Goal: Task Accomplishment & Management: Use online tool/utility

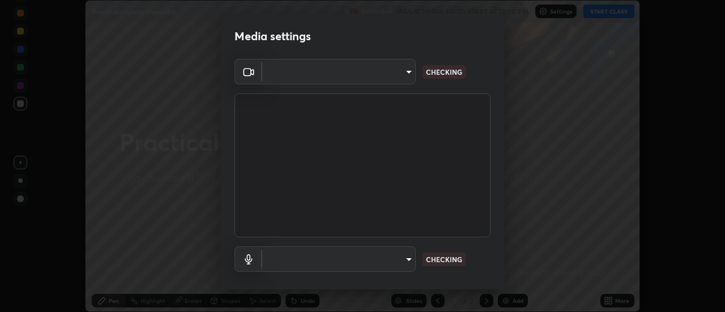
scroll to position [312, 725]
type input "56a2701e3cbf36036edf71890ec99f2a6ddcc9ab08a9b666c2cd438b93a49498"
type input "default"
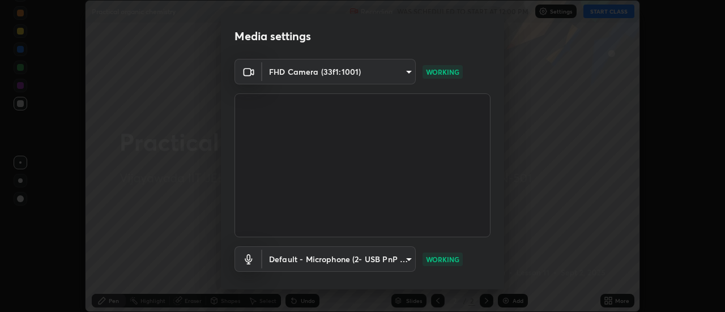
scroll to position [59, 0]
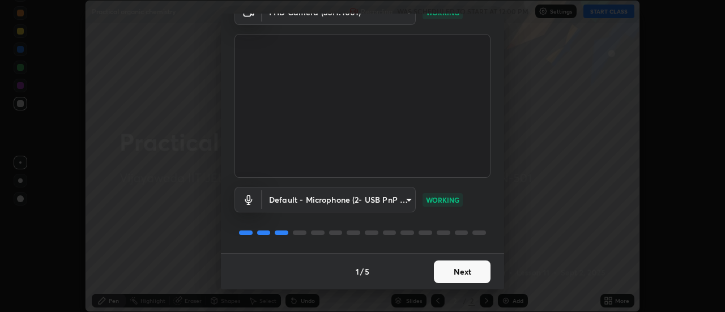
click at [464, 275] on button "Next" at bounding box center [462, 271] width 57 height 23
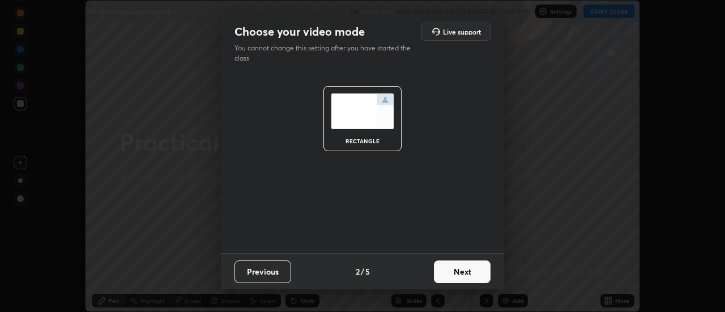
scroll to position [0, 0]
click at [470, 271] on button "Next" at bounding box center [462, 271] width 57 height 23
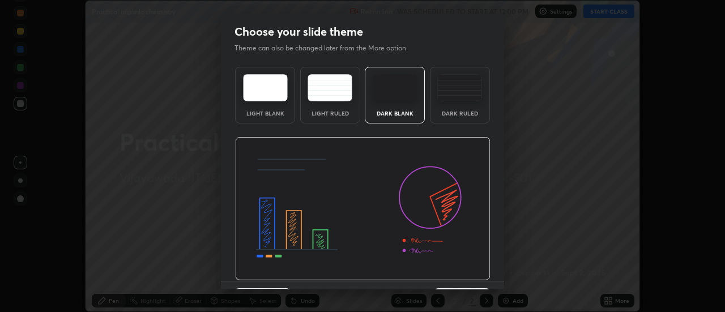
scroll to position [28, 0]
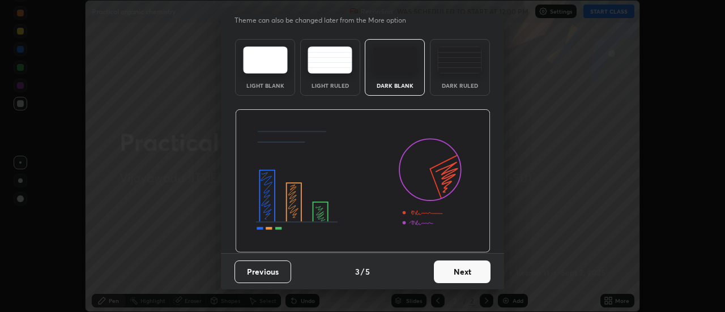
click at [466, 279] on button "Next" at bounding box center [462, 271] width 57 height 23
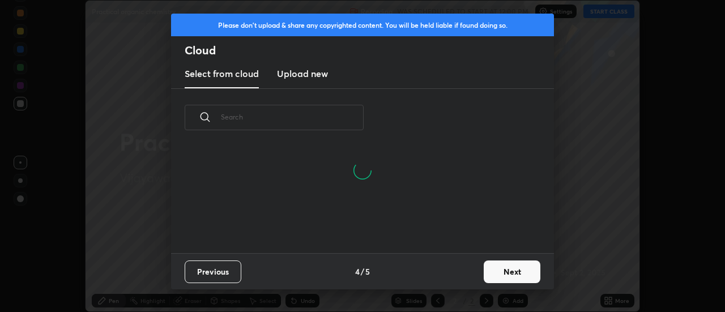
click at [507, 281] on button "Next" at bounding box center [511, 271] width 57 height 23
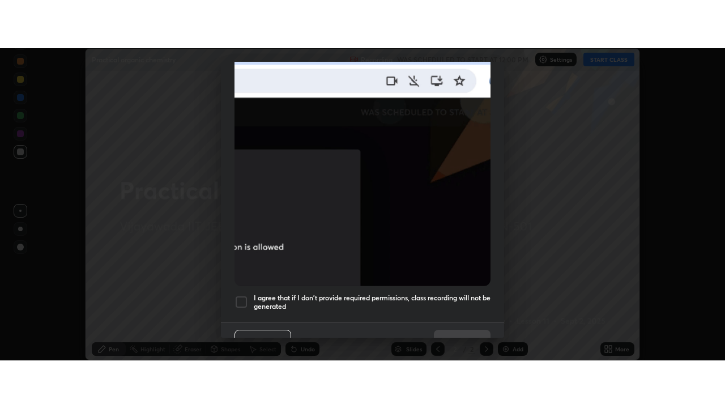
scroll to position [290, 0]
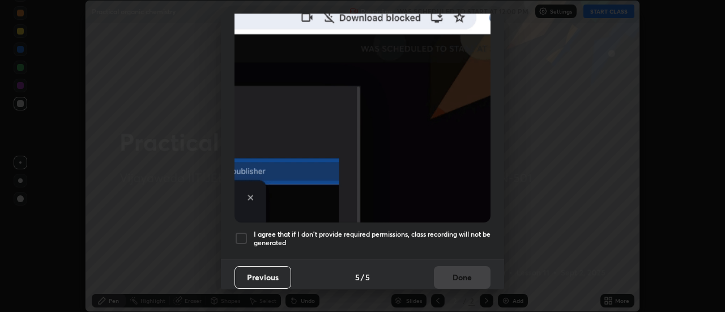
click at [242, 233] on div at bounding box center [241, 239] width 14 height 14
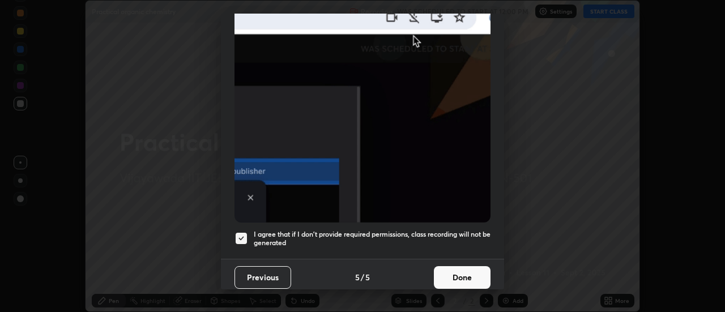
click at [455, 272] on button "Done" at bounding box center [462, 277] width 57 height 23
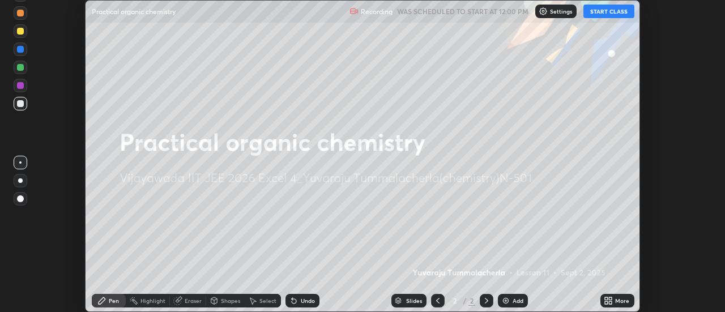
click at [610, 11] on button "START CLASS" at bounding box center [608, 12] width 51 height 14
click at [611, 301] on icon at bounding box center [610, 302] width 3 height 3
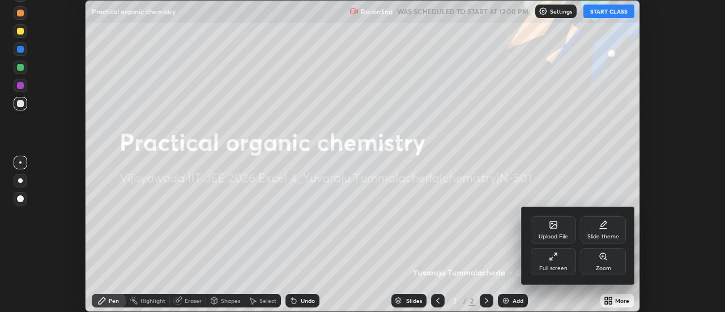
click at [554, 260] on icon at bounding box center [553, 256] width 9 height 9
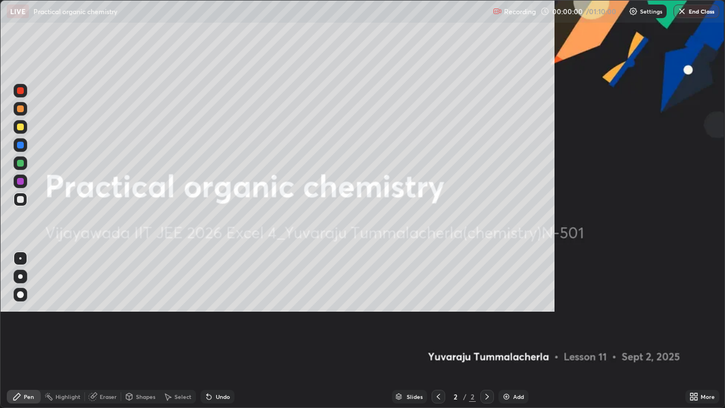
scroll to position [408, 725]
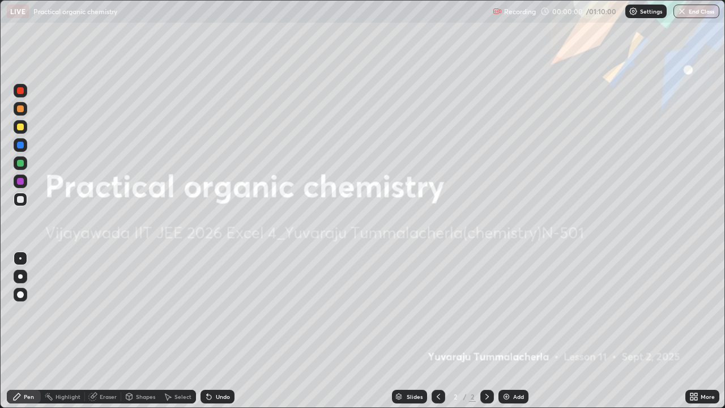
click at [511, 311] on div "Add" at bounding box center [513, 396] width 30 height 14
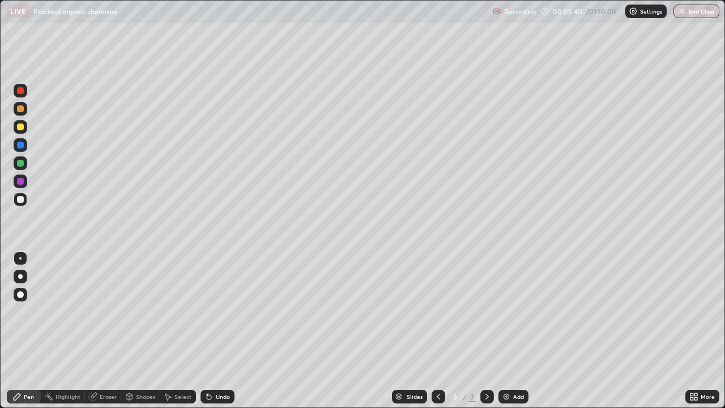
click at [25, 125] on div at bounding box center [21, 127] width 14 height 14
click at [212, 311] on icon at bounding box center [208, 396] width 9 height 9
click at [222, 311] on div "Undo" at bounding box center [223, 396] width 14 height 6
click at [223, 311] on div "Undo" at bounding box center [223, 396] width 14 height 6
click at [224, 311] on div "Undo" at bounding box center [223, 396] width 14 height 6
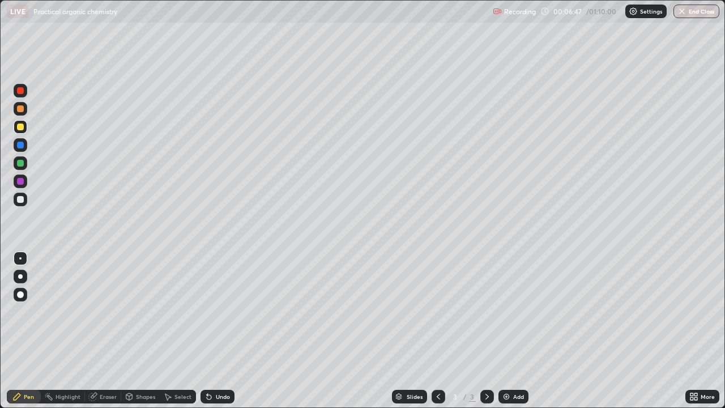
click at [220, 311] on div "Undo" at bounding box center [217, 396] width 34 height 14
click at [217, 311] on div "Undo" at bounding box center [217, 396] width 34 height 14
click at [225, 311] on div "Undo" at bounding box center [223, 396] width 14 height 6
click at [515, 311] on div "Add" at bounding box center [518, 396] width 11 height 6
click at [211, 311] on icon at bounding box center [208, 396] width 9 height 9
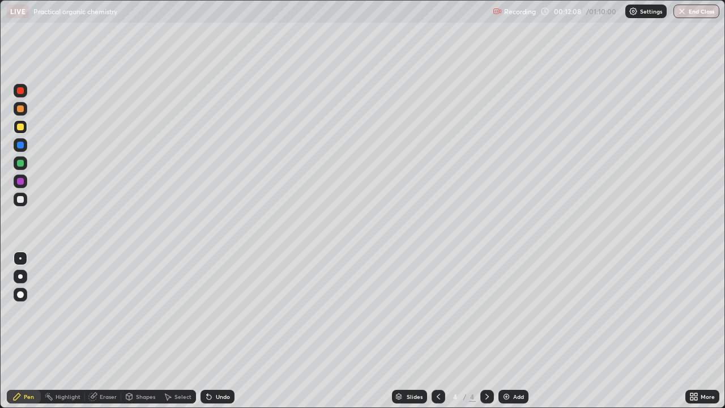
click at [226, 311] on div "Undo" at bounding box center [223, 396] width 14 height 6
click at [226, 311] on div "Undo" at bounding box center [217, 396] width 34 height 14
click at [223, 311] on div "Undo" at bounding box center [223, 396] width 14 height 6
click at [219, 311] on div "Undo" at bounding box center [223, 396] width 14 height 6
click at [510, 311] on img at bounding box center [506, 396] width 9 height 9
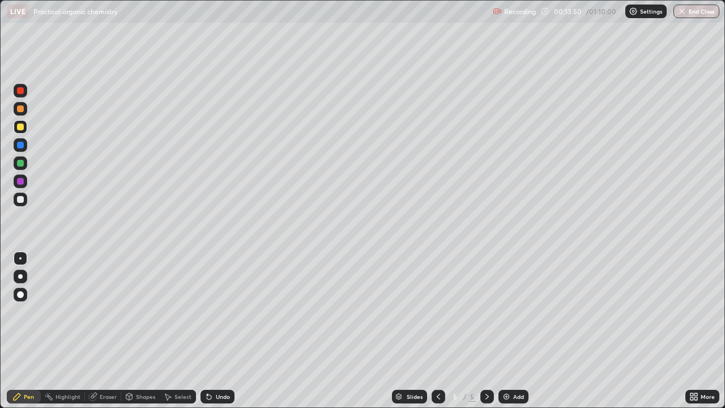
click at [438, 311] on icon at bounding box center [438, 396] width 9 height 9
click at [486, 311] on icon at bounding box center [486, 396] width 9 height 9
click at [225, 311] on div "Undo" at bounding box center [223, 396] width 14 height 6
click at [224, 311] on div "Undo" at bounding box center [217, 396] width 34 height 14
click at [222, 311] on div "Undo" at bounding box center [217, 396] width 34 height 14
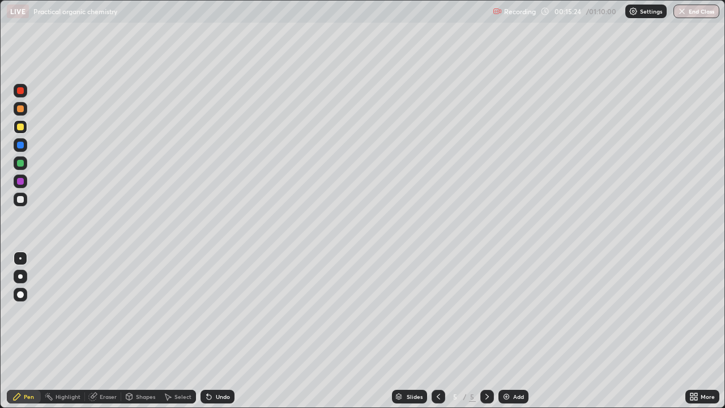
click at [221, 311] on div "Undo" at bounding box center [223, 396] width 14 height 6
click at [216, 311] on div "Undo" at bounding box center [223, 396] width 14 height 6
click at [213, 311] on div "Undo" at bounding box center [217, 396] width 34 height 14
click at [216, 311] on div "Undo" at bounding box center [223, 396] width 14 height 6
click at [217, 311] on div "Undo" at bounding box center [223, 396] width 14 height 6
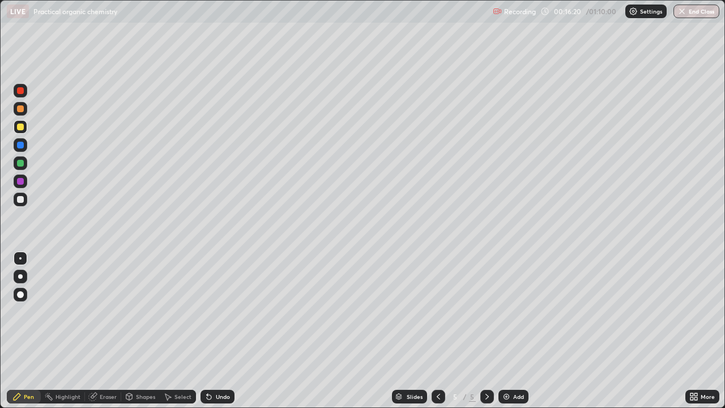
click at [219, 311] on div "Undo" at bounding box center [223, 396] width 14 height 6
click at [511, 311] on div "Add" at bounding box center [513, 396] width 30 height 14
click at [22, 165] on div at bounding box center [20, 163] width 7 height 7
click at [225, 311] on div "Undo" at bounding box center [223, 396] width 14 height 6
click at [222, 311] on div "Undo" at bounding box center [223, 396] width 14 height 6
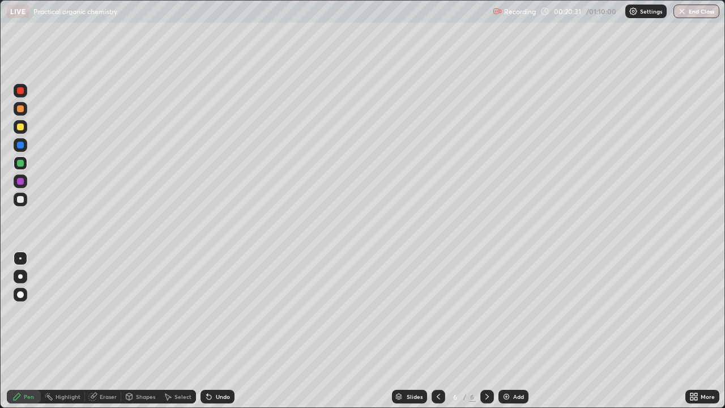
click at [215, 311] on div "Undo" at bounding box center [217, 396] width 34 height 14
click at [22, 198] on div at bounding box center [20, 199] width 7 height 7
click at [218, 311] on div "Undo" at bounding box center [223, 396] width 14 height 6
click at [504, 311] on img at bounding box center [506, 396] width 9 height 9
click at [218, 311] on div "Undo" at bounding box center [223, 396] width 14 height 6
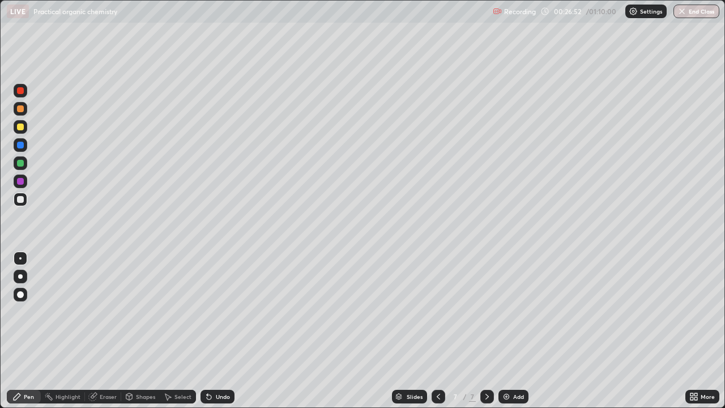
click at [218, 311] on div "Undo" at bounding box center [223, 396] width 14 height 6
click at [22, 123] on div at bounding box center [20, 126] width 7 height 7
click at [221, 311] on div "Undo" at bounding box center [217, 396] width 34 height 14
click at [216, 311] on div "Undo" at bounding box center [223, 396] width 14 height 6
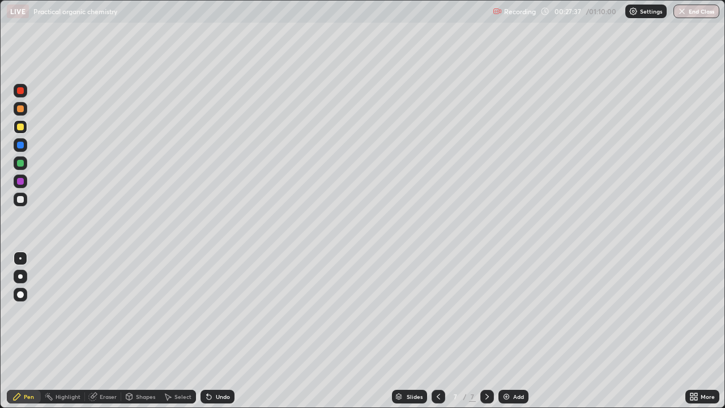
click at [221, 311] on div "Undo" at bounding box center [217, 396] width 34 height 14
click at [219, 311] on div "Undo" at bounding box center [223, 396] width 14 height 6
click at [217, 311] on div "Undo" at bounding box center [217, 396] width 34 height 14
click at [219, 311] on div "Undo" at bounding box center [217, 396] width 34 height 14
click at [508, 311] on img at bounding box center [506, 396] width 9 height 9
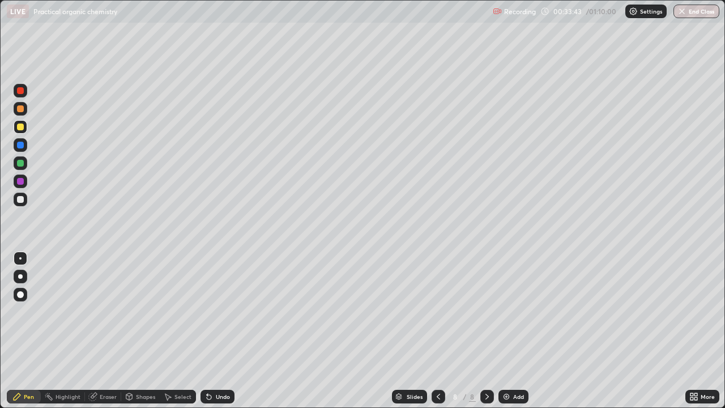
click at [220, 311] on div "Undo" at bounding box center [217, 396] width 34 height 14
click at [23, 198] on div at bounding box center [20, 199] width 7 height 7
click at [0, 146] on div "Setting up your live class" at bounding box center [362, 204] width 725 height 408
click at [26, 126] on div at bounding box center [21, 127] width 14 height 14
click at [26, 113] on div at bounding box center [21, 109] width 14 height 14
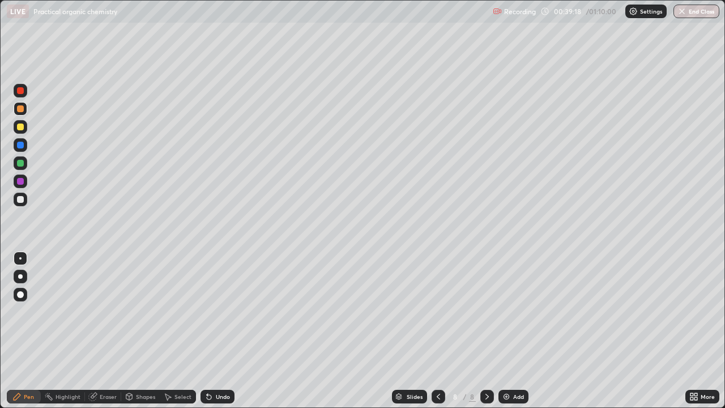
click at [222, 311] on div "Undo" at bounding box center [223, 396] width 14 height 6
click at [229, 311] on div "Undo" at bounding box center [217, 396] width 34 height 14
click at [228, 311] on div "Undo" at bounding box center [223, 396] width 14 height 6
click at [226, 311] on div "Undo" at bounding box center [223, 396] width 14 height 6
click at [209, 311] on icon at bounding box center [209, 397] width 5 height 5
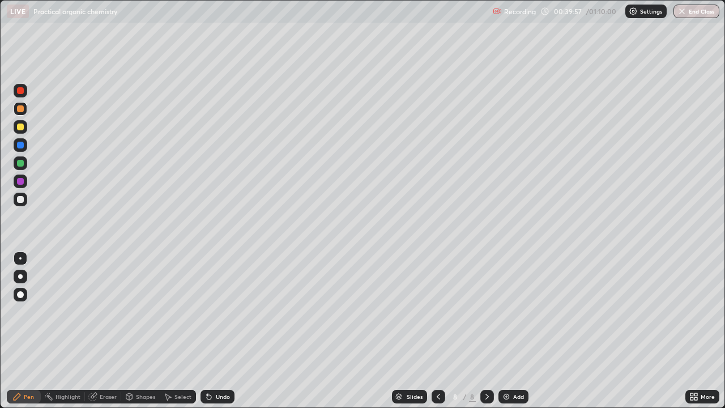
click at [216, 311] on div "Undo" at bounding box center [223, 396] width 14 height 6
click at [217, 311] on div "Undo" at bounding box center [223, 396] width 14 height 6
click at [104, 311] on div "Eraser" at bounding box center [108, 396] width 17 height 6
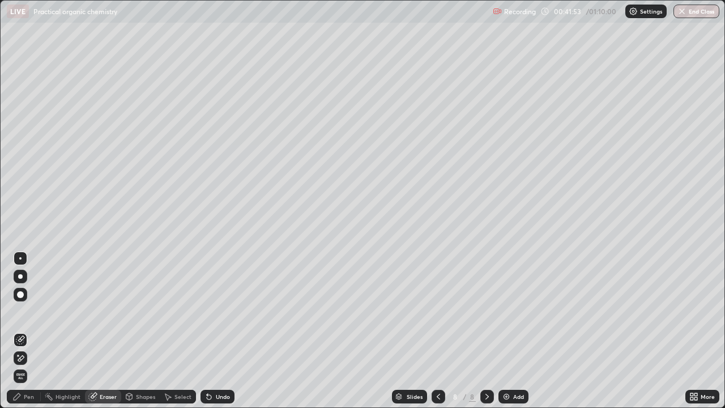
click at [33, 311] on div "Pen" at bounding box center [29, 396] width 10 height 6
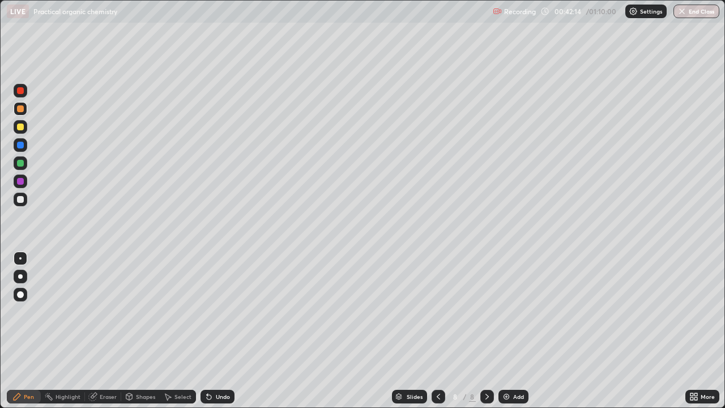
click at [515, 311] on div "Add" at bounding box center [518, 396] width 11 height 6
click at [216, 311] on div "Undo" at bounding box center [223, 396] width 14 height 6
click at [225, 311] on div "Undo" at bounding box center [223, 396] width 14 height 6
click at [19, 200] on div at bounding box center [20, 199] width 7 height 7
click at [0, 124] on div "Setting up your live class" at bounding box center [362, 204] width 725 height 408
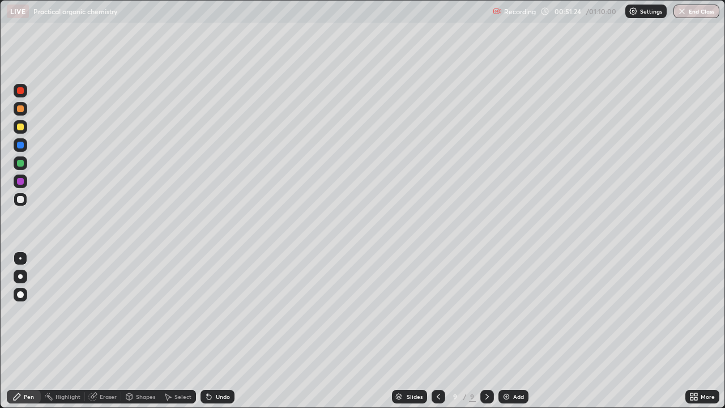
click at [507, 311] on img at bounding box center [506, 396] width 9 height 9
click at [225, 311] on div "Undo" at bounding box center [223, 396] width 14 height 6
click at [21, 161] on div at bounding box center [20, 163] width 7 height 7
click at [12, 113] on div at bounding box center [20, 109] width 18 height 18
click at [218, 311] on div "Undo" at bounding box center [223, 396] width 14 height 6
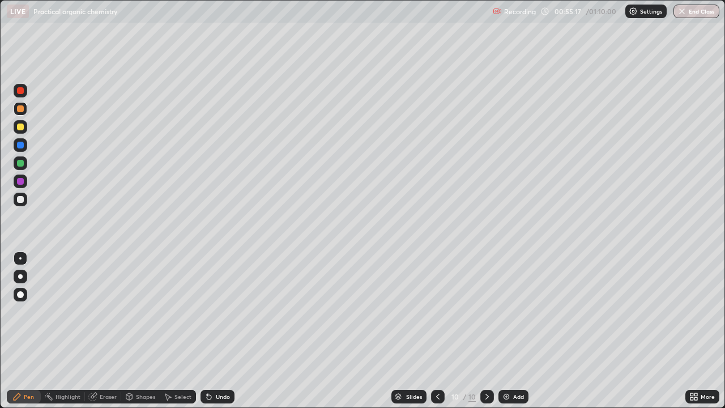
click at [221, 311] on div "Undo" at bounding box center [223, 396] width 14 height 6
click at [222, 311] on div "Undo" at bounding box center [223, 396] width 14 height 6
click at [216, 311] on div "Undo" at bounding box center [223, 396] width 14 height 6
click at [217, 311] on div "Undo" at bounding box center [223, 396] width 14 height 6
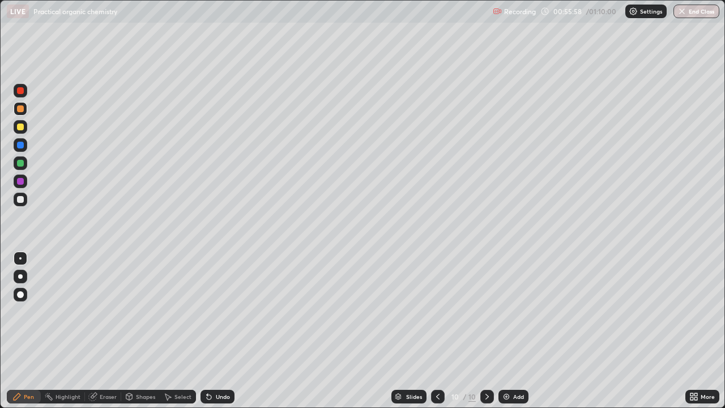
click at [217, 311] on div "Undo" at bounding box center [217, 396] width 34 height 14
click at [510, 311] on div "Add" at bounding box center [513, 396] width 30 height 14
click at [213, 311] on div "Undo" at bounding box center [217, 396] width 34 height 14
click at [20, 163] on div at bounding box center [20, 163] width 7 height 7
click at [22, 200] on div at bounding box center [20, 199] width 7 height 7
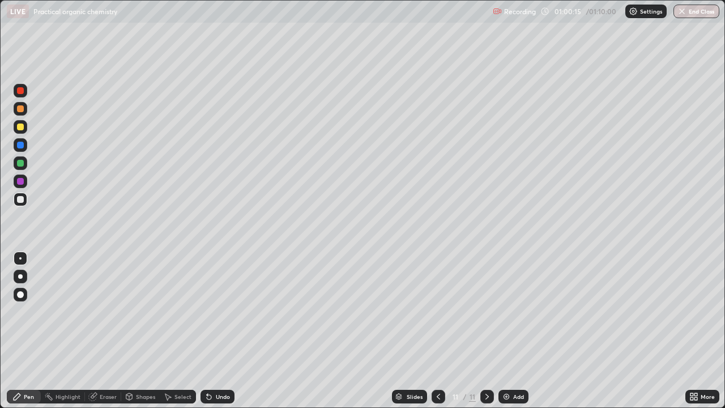
click at [22, 125] on div at bounding box center [20, 126] width 7 height 7
click at [21, 202] on div at bounding box center [20, 199] width 7 height 7
click at [0, 108] on div "Setting up your live class" at bounding box center [362, 204] width 725 height 408
click at [219, 311] on div "Undo" at bounding box center [223, 396] width 14 height 6
click at [516, 311] on div "Add" at bounding box center [518, 396] width 11 height 6
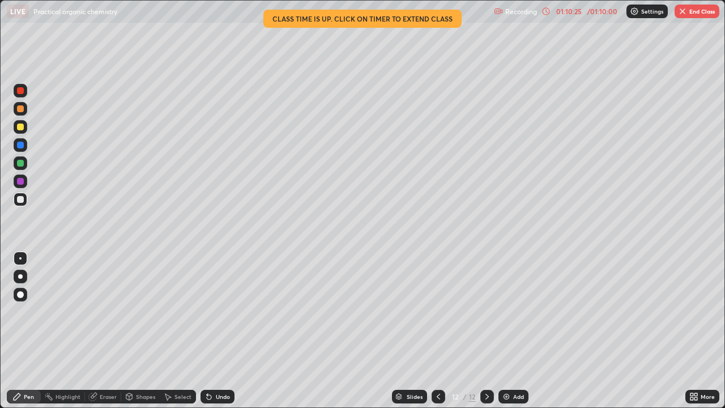
click at [692, 12] on button "End Class" at bounding box center [696, 12] width 45 height 14
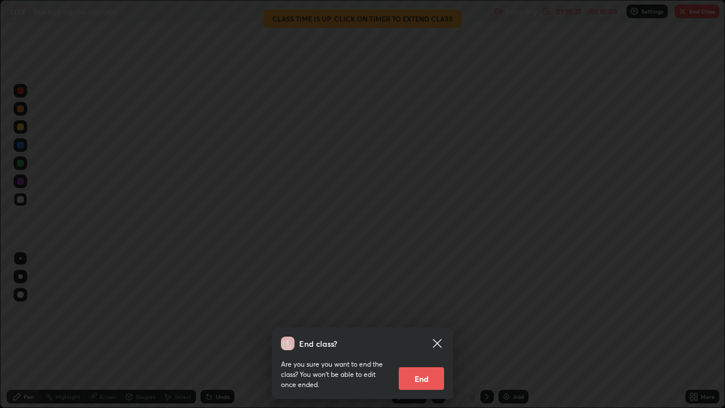
click at [418, 311] on button "End" at bounding box center [421, 378] width 45 height 23
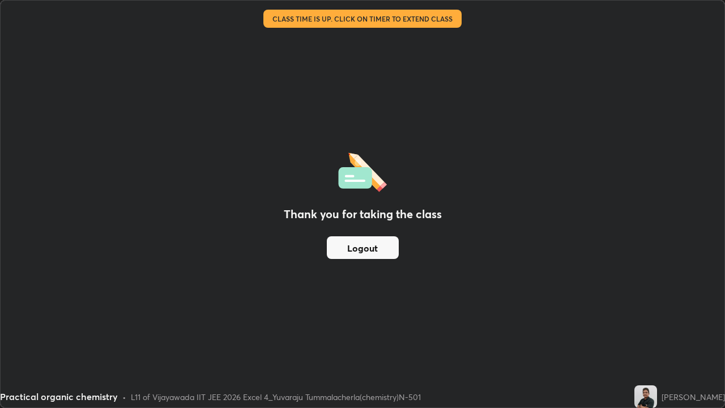
click at [379, 239] on button "Logout" at bounding box center [363, 247] width 72 height 23
